Goal: Task Accomplishment & Management: Manage account settings

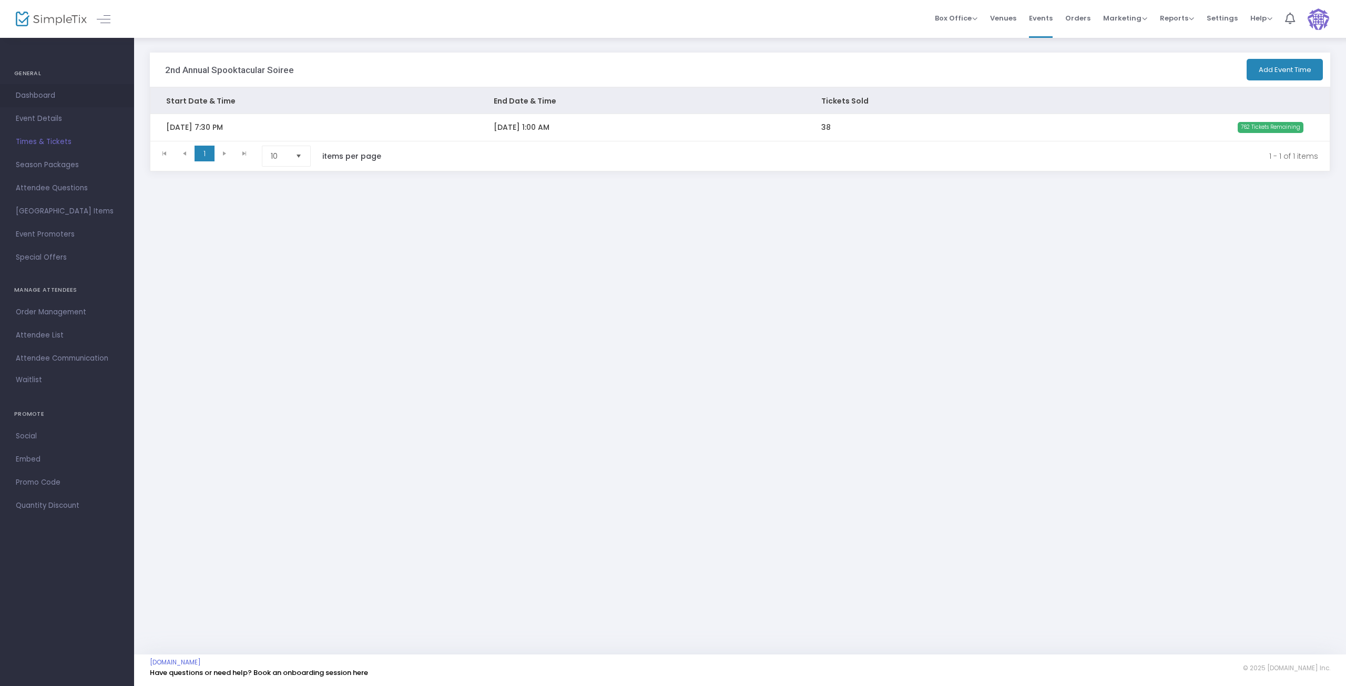
click at [49, 98] on span "Dashboard" at bounding box center [67, 96] width 103 height 14
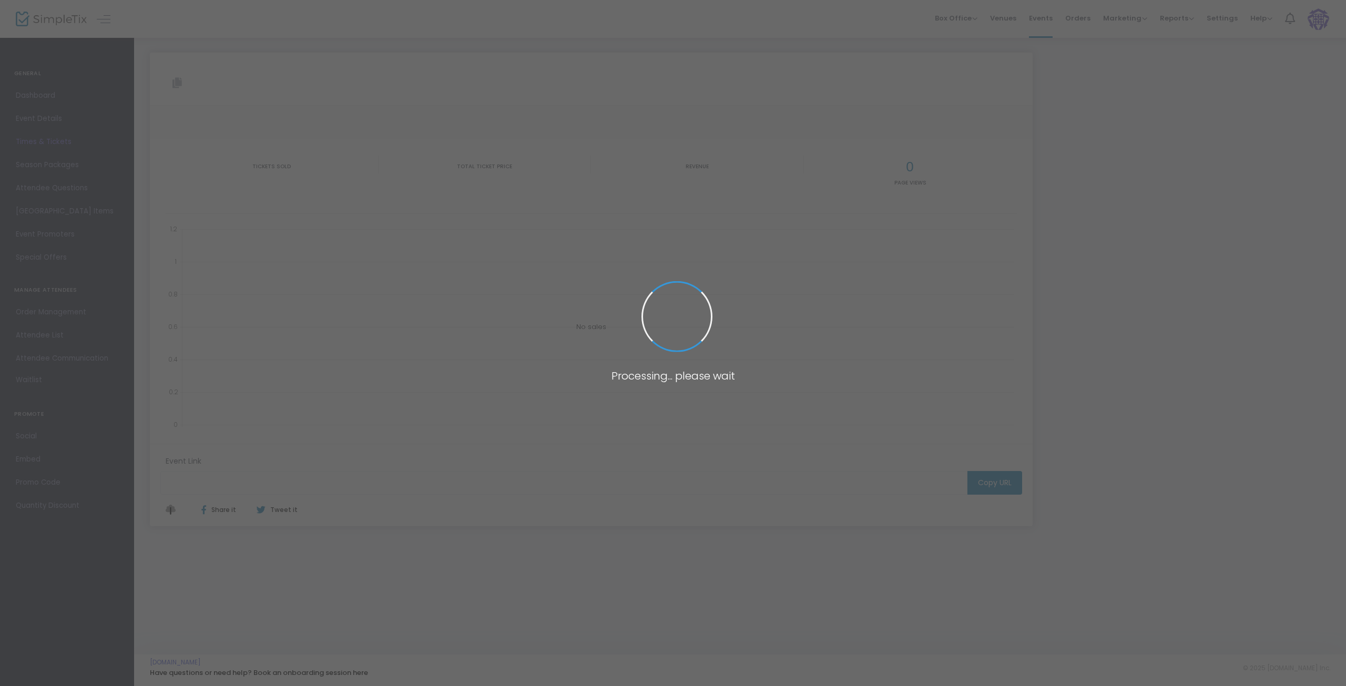
type input "https://www.simpletix.com/e/2nd-annual-spooktacular-soiree-tickets-227730"
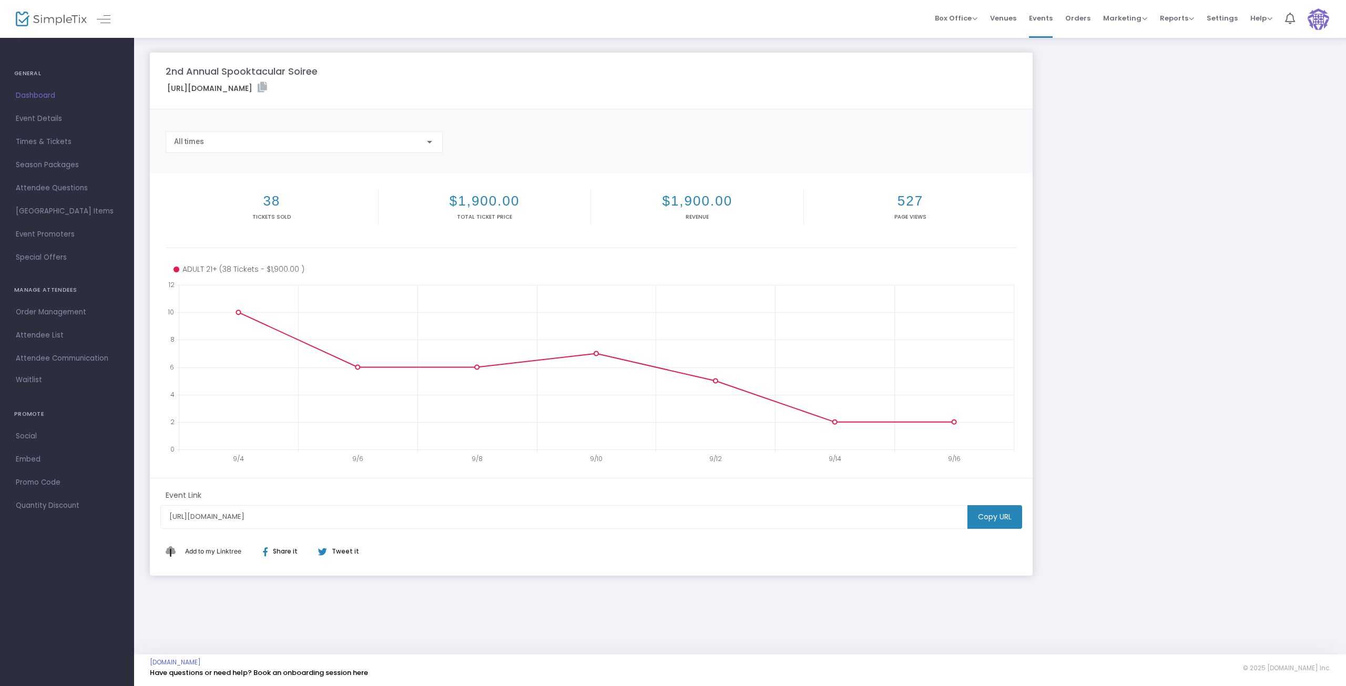
click at [37, 334] on span "Attendee List" at bounding box center [67, 336] width 103 height 14
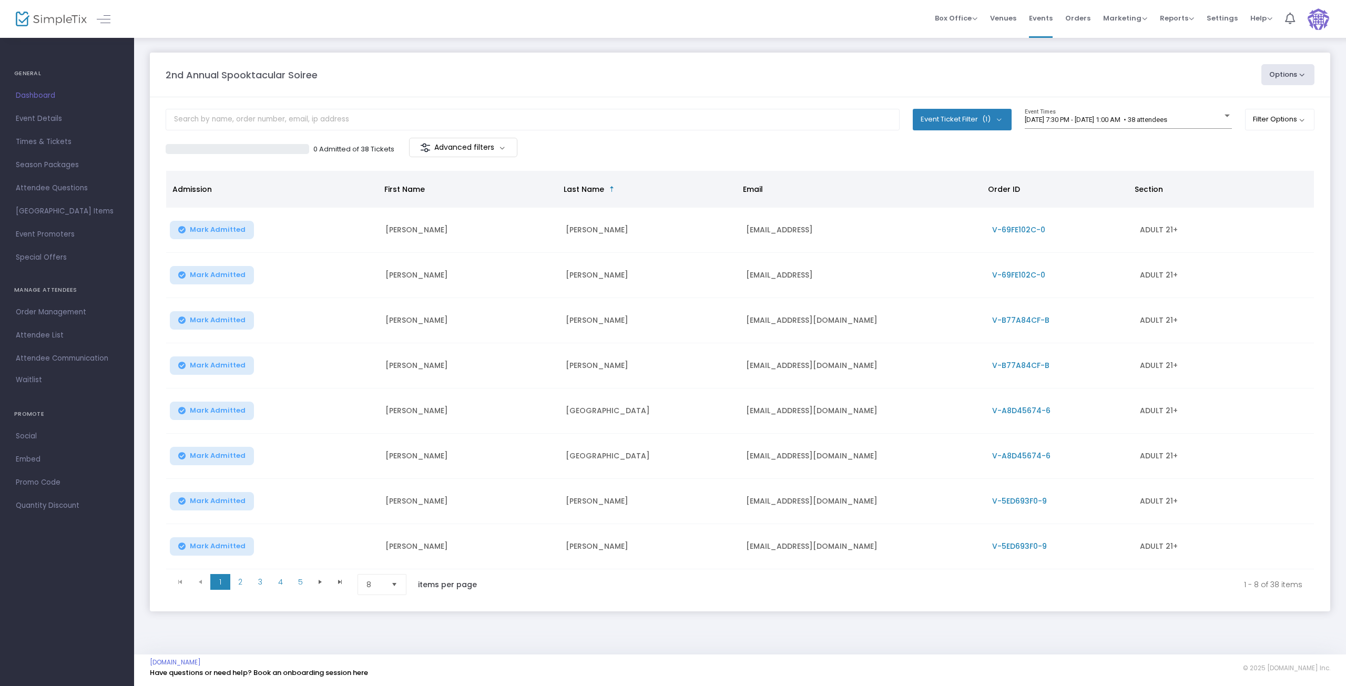
click at [1298, 73] on button "Options" at bounding box center [1288, 74] width 54 height 21
